Goal: Check status: Check status

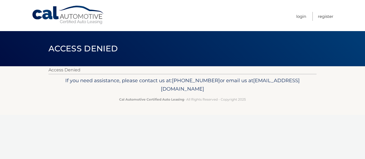
click at [70, 23] on link "Cal Automotive" at bounding box center [68, 14] width 73 height 19
click at [72, 70] on p "Access Denied" at bounding box center [182, 70] width 268 height 8
click at [89, 20] on link "Cal Automotive" at bounding box center [68, 14] width 73 height 19
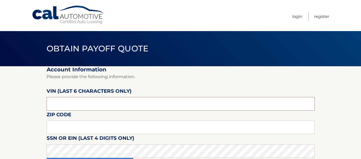
click at [82, 105] on input "text" at bounding box center [181, 104] width 268 height 14
type input "nu9243"
click at [60, 131] on input "text" at bounding box center [181, 128] width 268 height 14
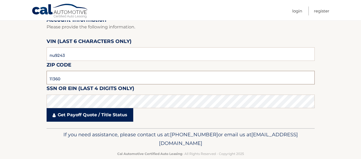
scroll to position [54, 0]
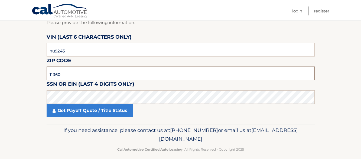
type input "11360"
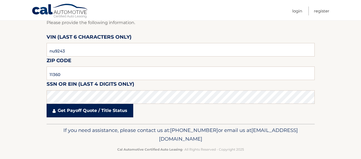
click at [91, 114] on link "Get Payoff Quote / Title Status" at bounding box center [90, 111] width 87 height 14
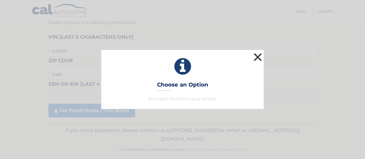
click at [259, 57] on button "×" at bounding box center [257, 57] width 11 height 11
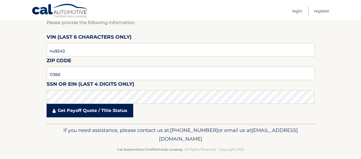
click at [72, 112] on link "Get Payoff Quote / Title Status" at bounding box center [90, 111] width 87 height 14
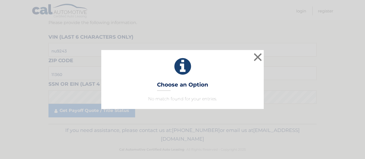
click at [175, 100] on p "No match found for your entries." at bounding box center [182, 99] width 149 height 7
click at [255, 59] on button "×" at bounding box center [257, 57] width 11 height 11
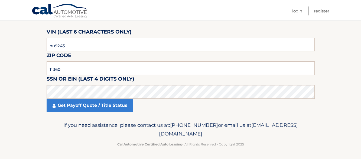
scroll to position [60, 0]
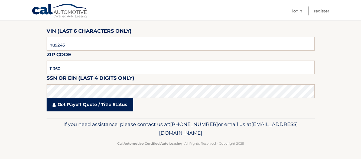
click at [99, 106] on link "Get Payoff Quote / Title Status" at bounding box center [90, 105] width 87 height 14
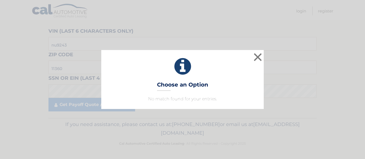
click at [190, 100] on p "No match found for your entries." at bounding box center [182, 99] width 149 height 7
click at [193, 70] on icon at bounding box center [182, 67] width 149 height 20
click at [258, 57] on button "×" at bounding box center [257, 57] width 11 height 11
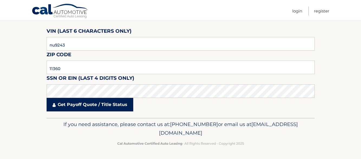
click at [53, 105] on icon at bounding box center [54, 105] width 3 height 4
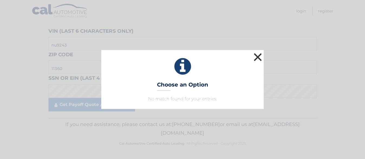
click at [258, 55] on button "×" at bounding box center [257, 57] width 11 height 11
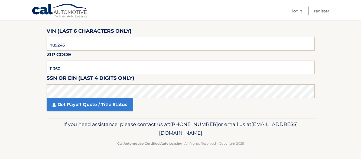
click at [177, 125] on p "If you need assistance, please contact us at: 609-807-3200 or email us at Custo…" at bounding box center [180, 128] width 261 height 17
click at [157, 125] on p "If you need assistance, please contact us at: 609-807-3200 or email us at Custo…" at bounding box center [180, 128] width 261 height 17
click at [161, 108] on div "Get Payoff Quote / Title Status" at bounding box center [181, 105] width 268 height 14
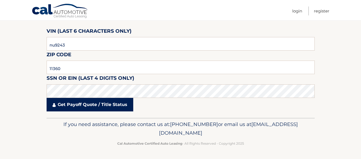
drag, startPoint x: 134, startPoint y: 114, endPoint x: 115, endPoint y: 109, distance: 20.1
click at [122, 112] on fieldset "Account Information Please provide the following information. VIN (last 6 chara…" at bounding box center [181, 62] width 268 height 112
click at [113, 106] on link "Get Payoff Quote / Title Status" at bounding box center [90, 105] width 87 height 14
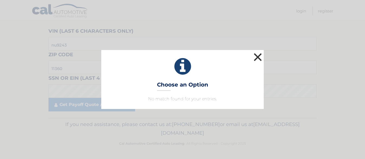
click at [257, 56] on button "×" at bounding box center [257, 57] width 11 height 11
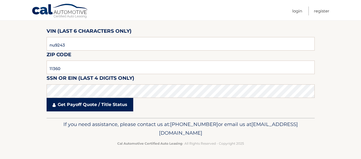
click at [59, 107] on link "Get Payoff Quote / Title Status" at bounding box center [90, 105] width 87 height 14
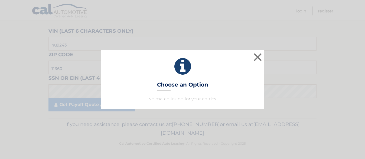
click at [181, 65] on icon at bounding box center [182, 67] width 149 height 20
click at [260, 56] on button "×" at bounding box center [257, 57] width 11 height 11
